Goal: Submit feedback/report problem: Submit feedback/report problem

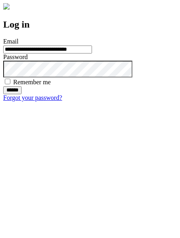
type input "**********"
click at [22, 94] on input "******" at bounding box center [12, 90] width 18 height 8
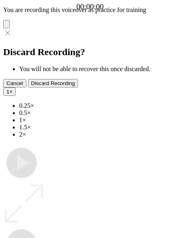
type input "**********"
